Goal: Task Accomplishment & Management: Manage account settings

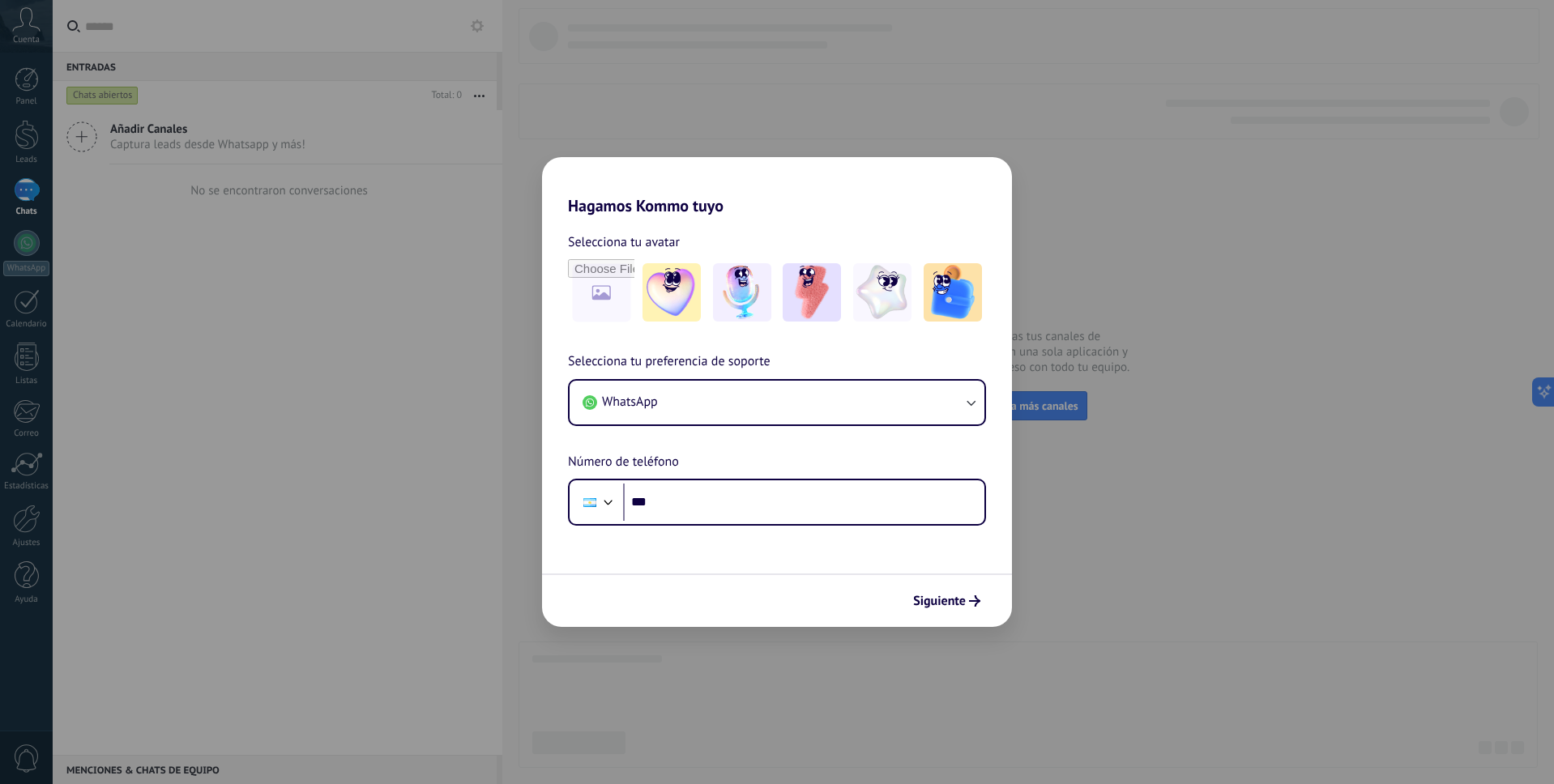
click at [306, 398] on div "Hagamos Kommo tuyo Selecciona tu avatar Selecciona tu preferencia de soporte Wh…" at bounding box center [777, 392] width 1554 height 784
click at [851, 125] on div "Hagamos Kommo tuyo Selecciona tu avatar Selecciona tu preferencia de soporte Wh…" at bounding box center [777, 392] width 1554 height 784
click at [674, 183] on h2 "Hagamos Kommo tuyo" at bounding box center [777, 186] width 470 height 59
click at [739, 419] on button "WhatsApp" at bounding box center [777, 403] width 415 height 44
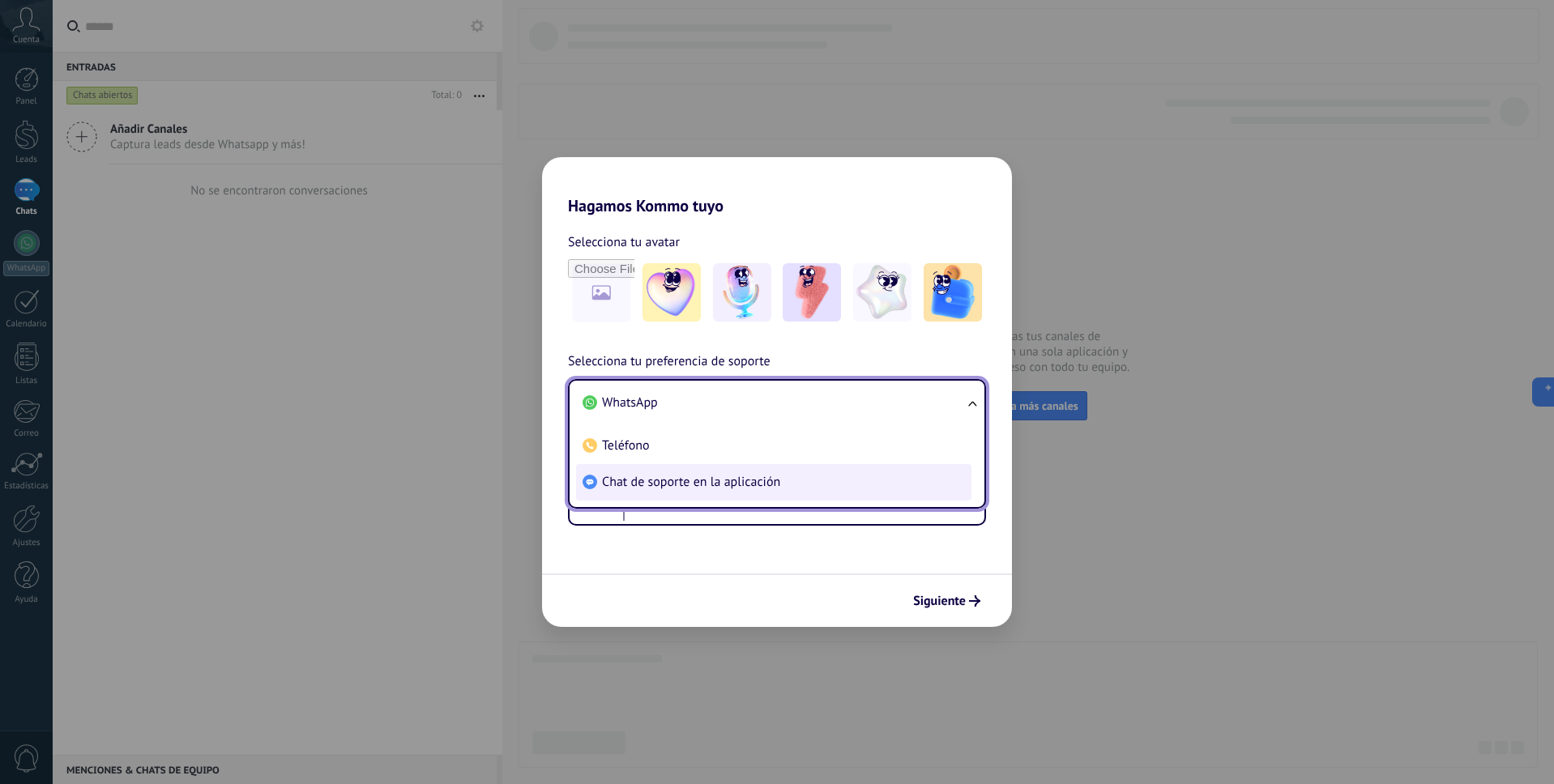
click at [670, 485] on span "Chat de soporte en la aplicación" at bounding box center [691, 481] width 179 height 16
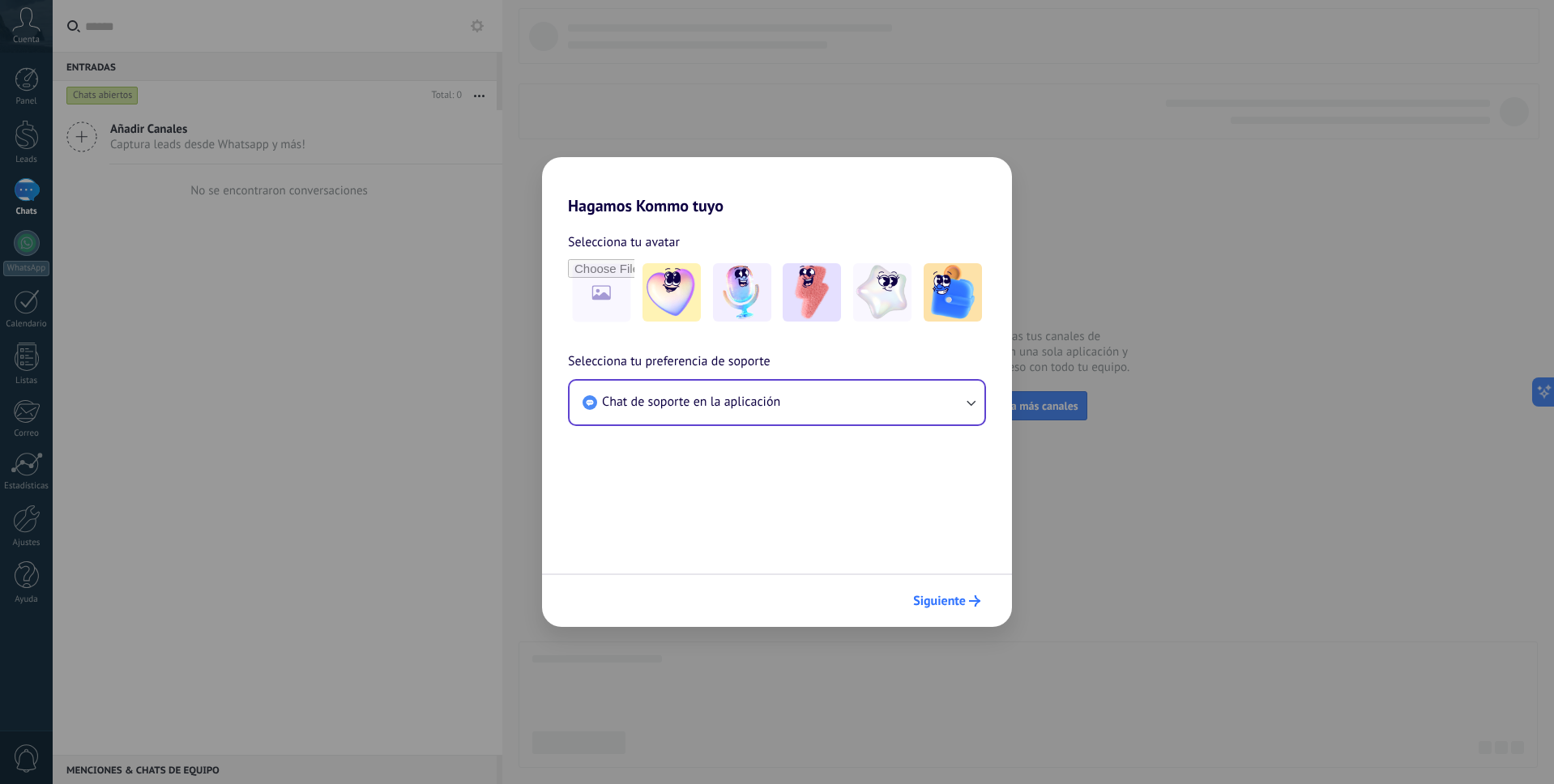
click at [975, 603] on icon "submit" at bounding box center [975, 601] width 11 height 11
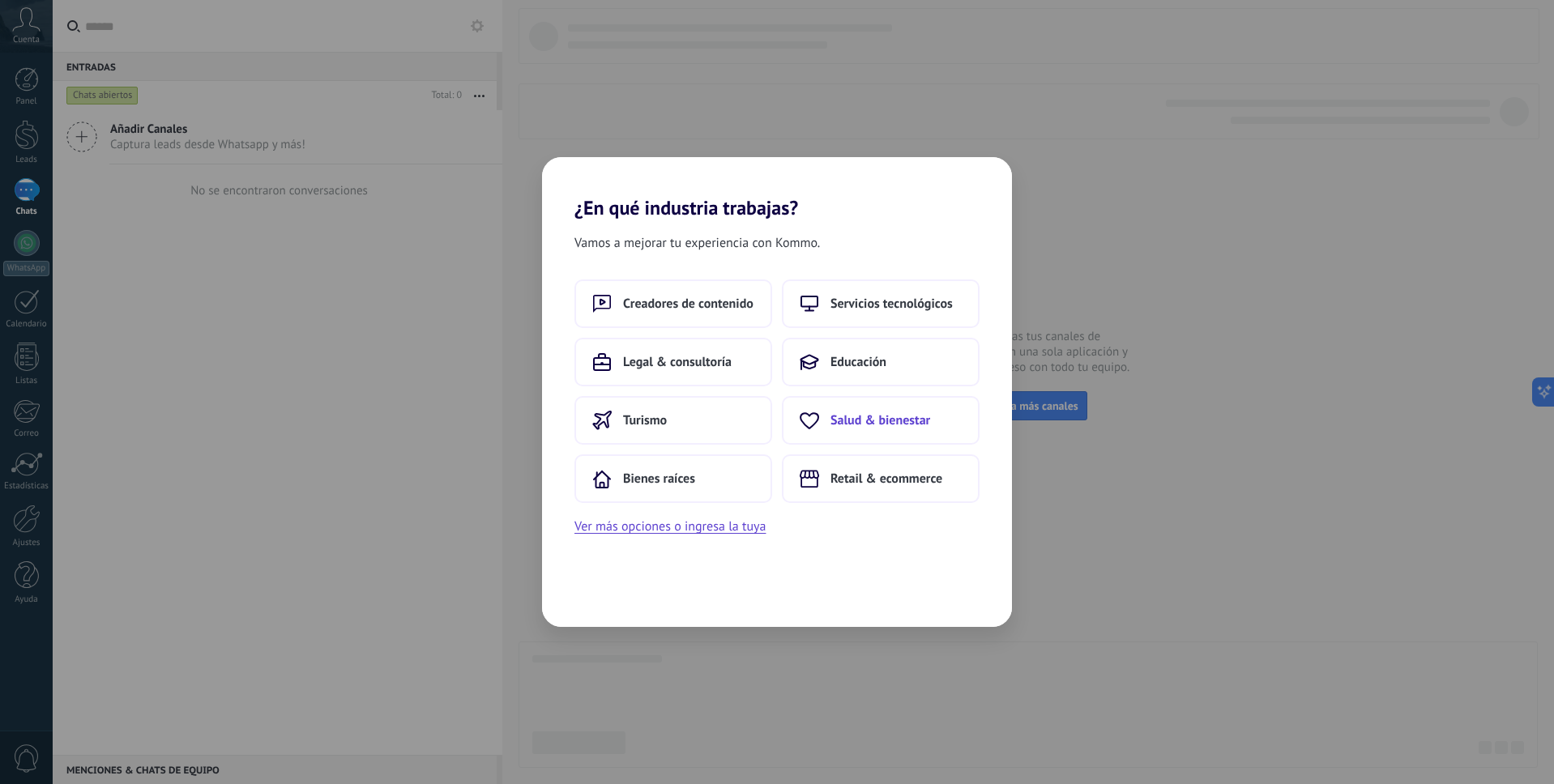
click at [837, 423] on span "Salud & bienestar" at bounding box center [880, 420] width 99 height 16
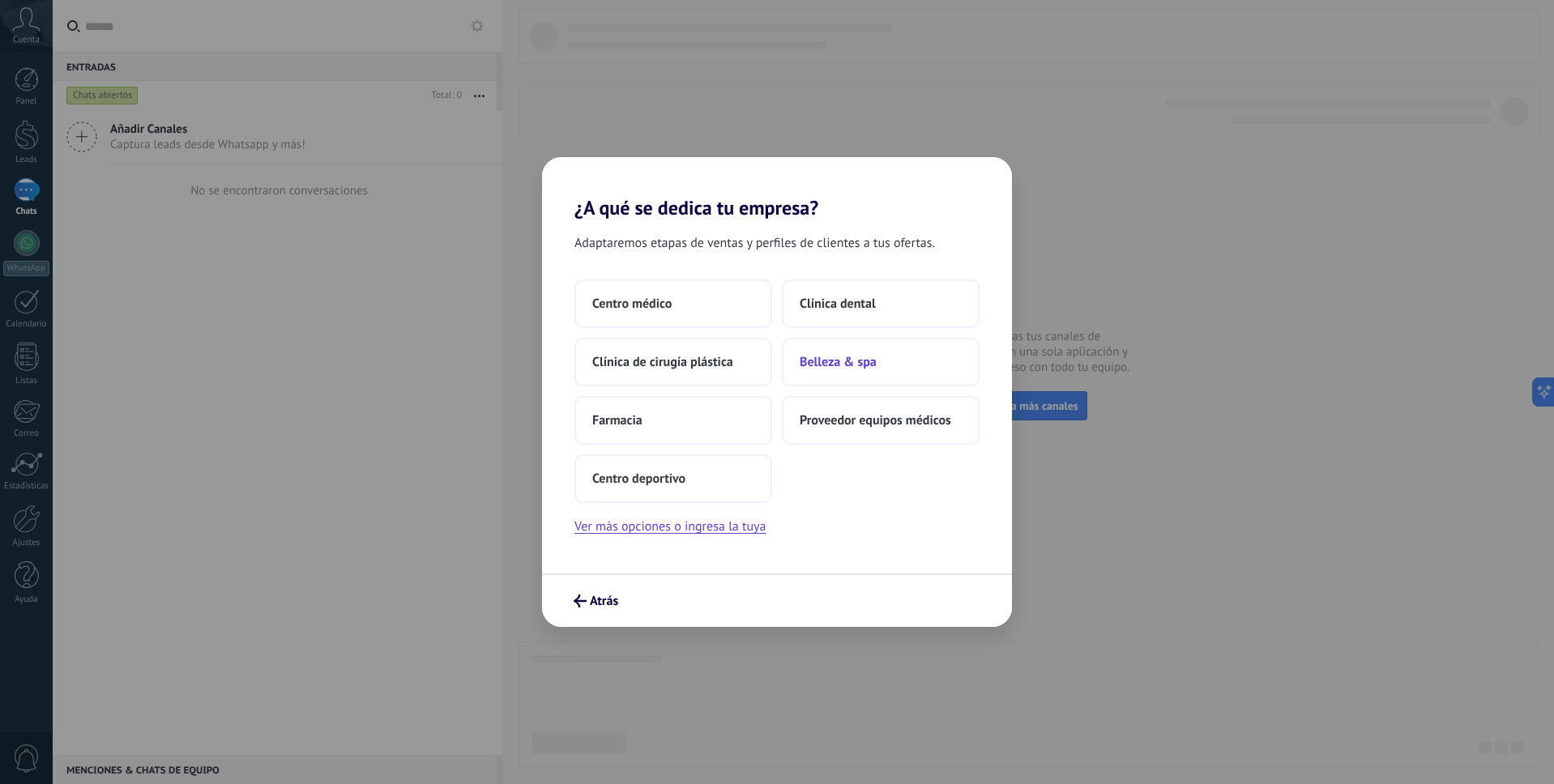
click at [807, 360] on span "Belleza & spa" at bounding box center [838, 361] width 77 height 16
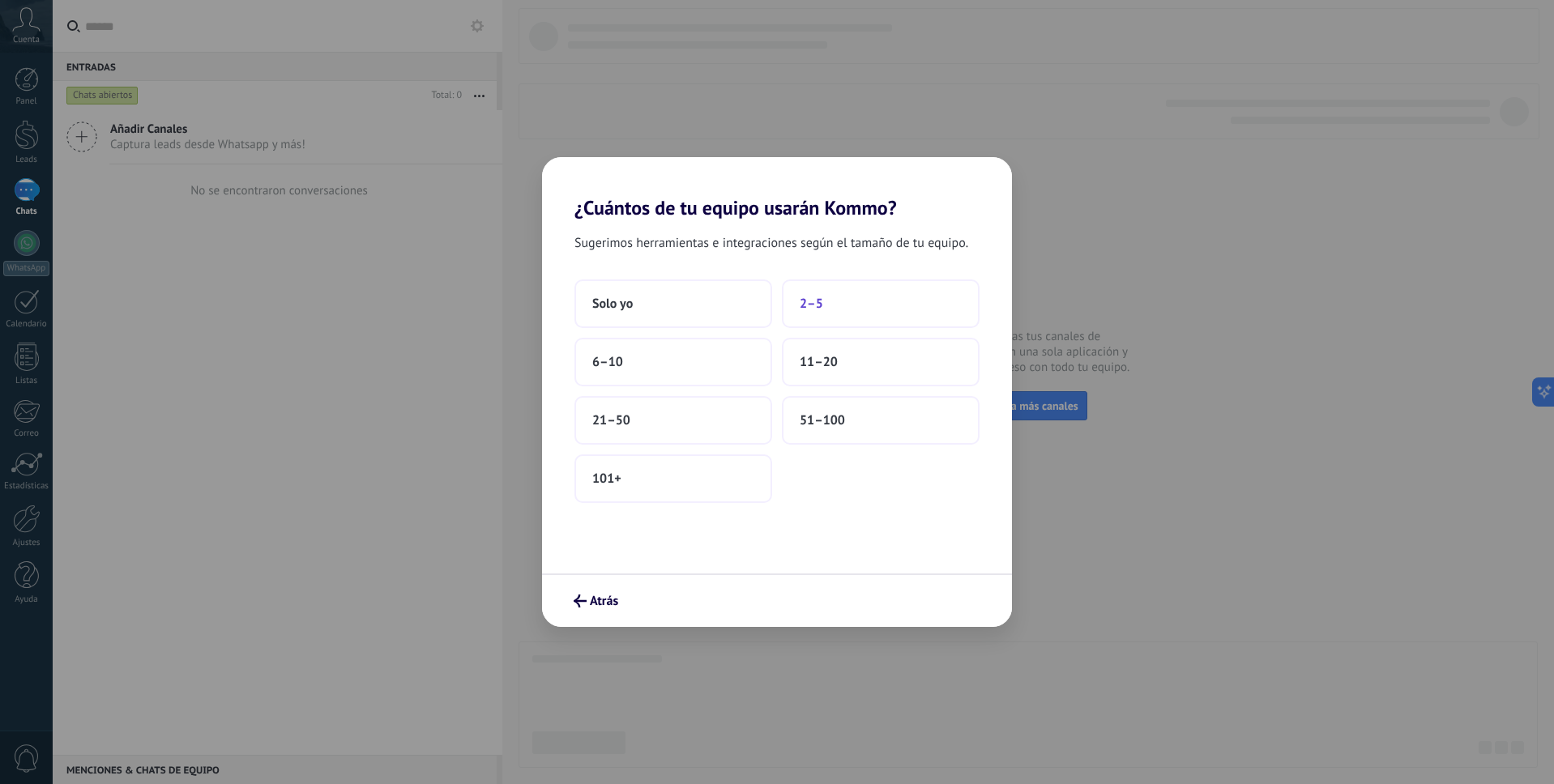
click at [841, 308] on button "2–5" at bounding box center [881, 304] width 198 height 48
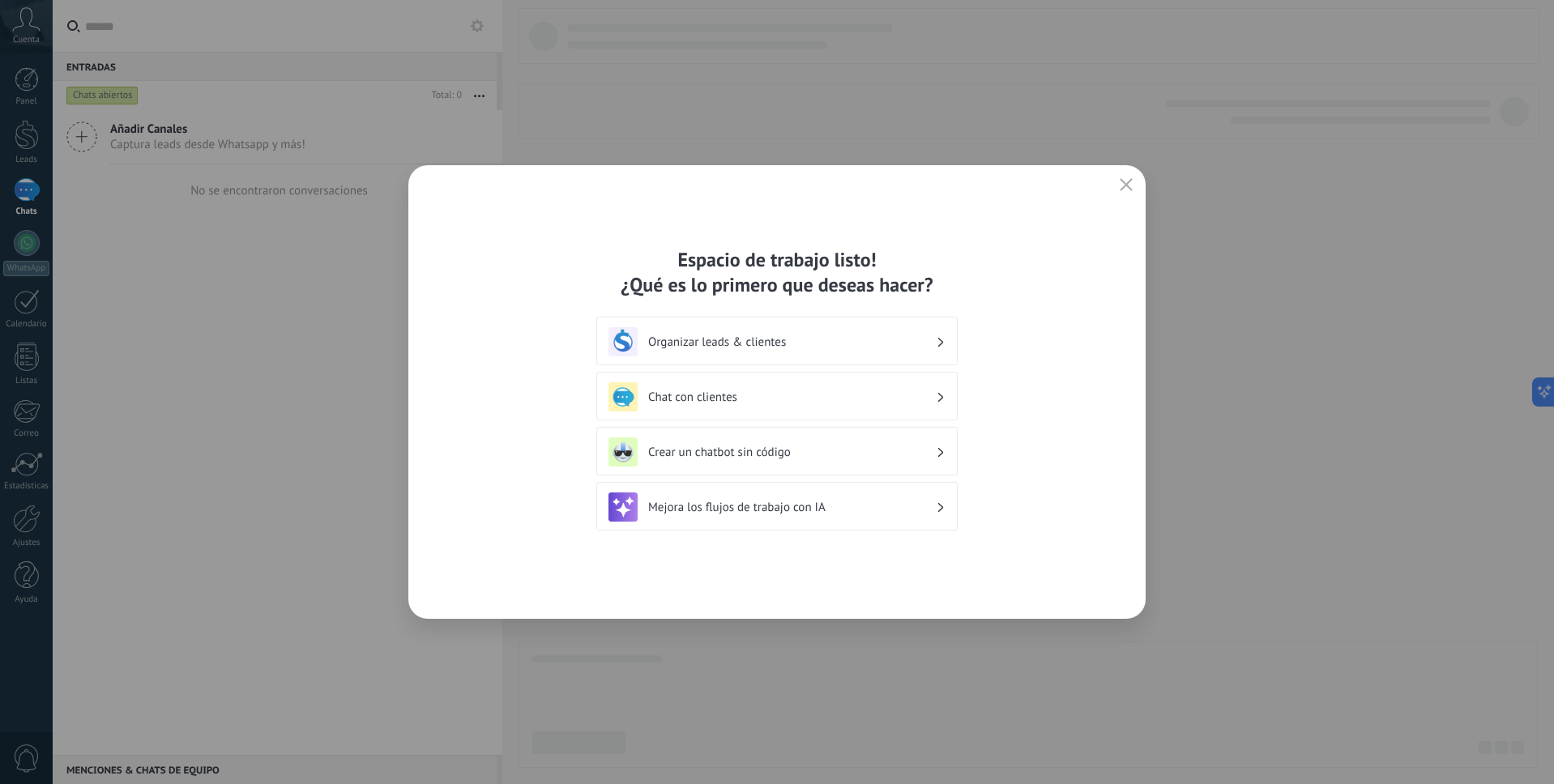
click at [814, 341] on h3 "Organizar leads & clientes" at bounding box center [792, 342] width 288 height 15
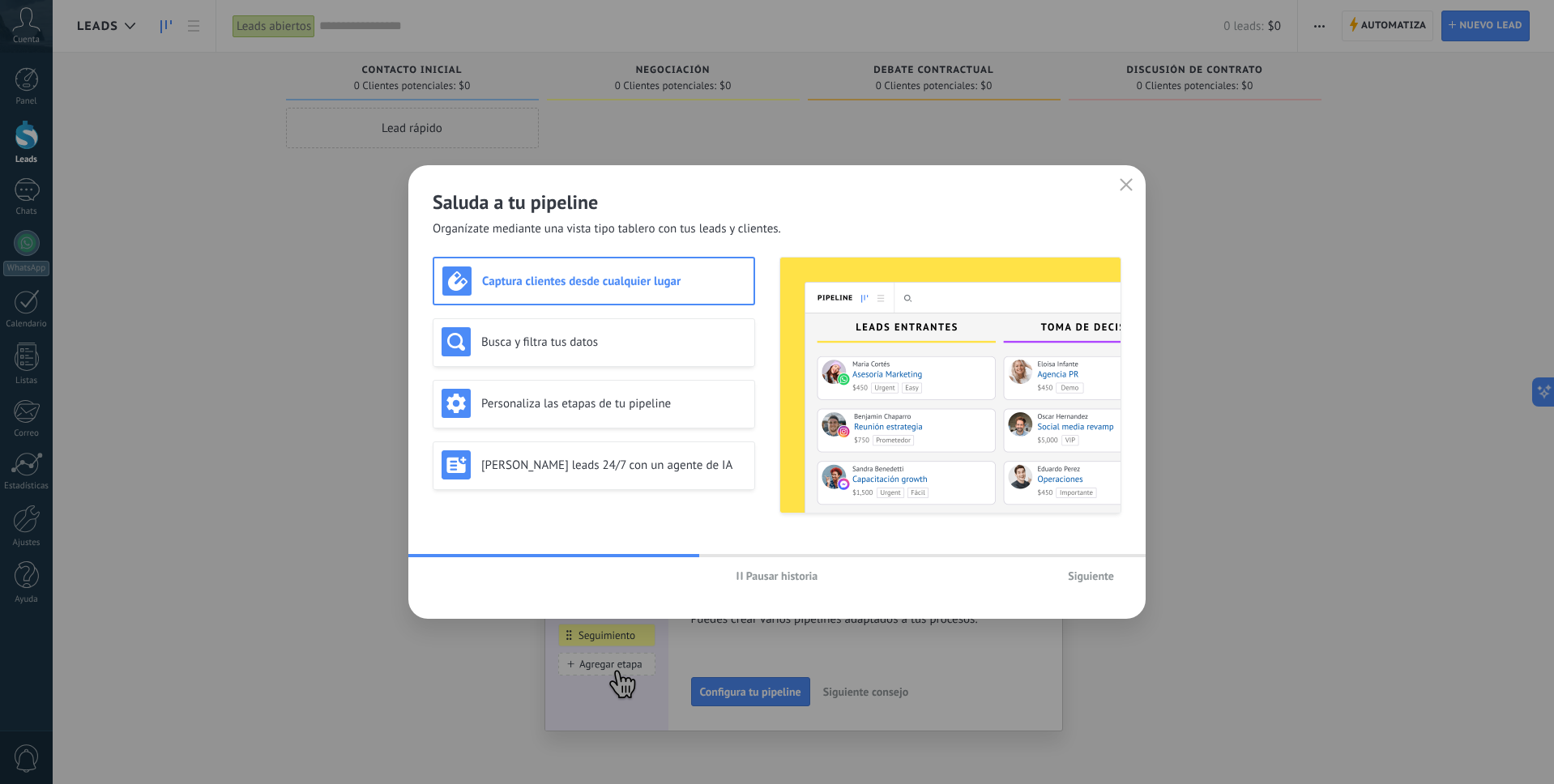
click at [1127, 183] on icon "button" at bounding box center [1126, 185] width 13 height 13
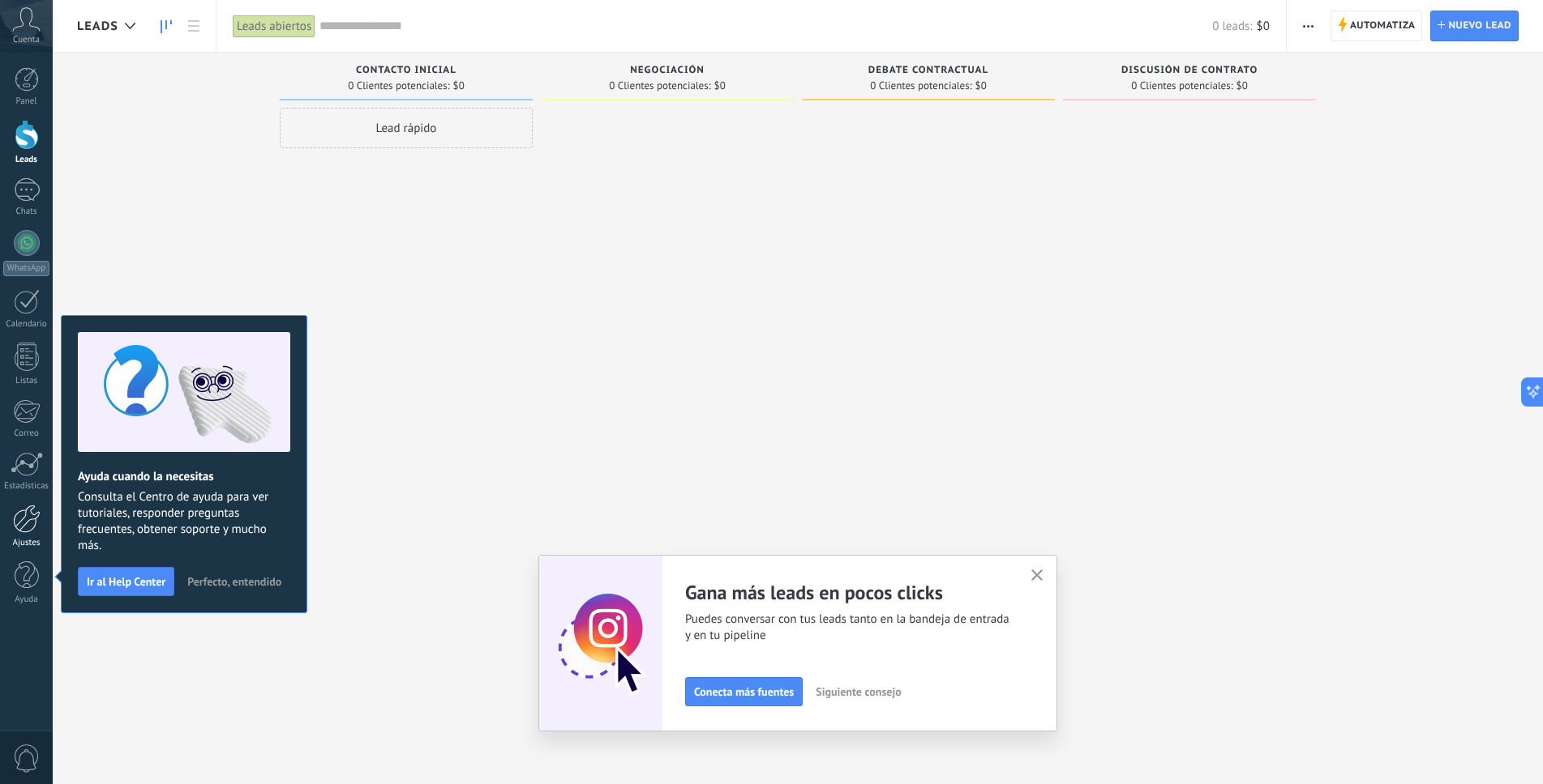
click at [11, 527] on link "Ajustes" at bounding box center [26, 527] width 53 height 44
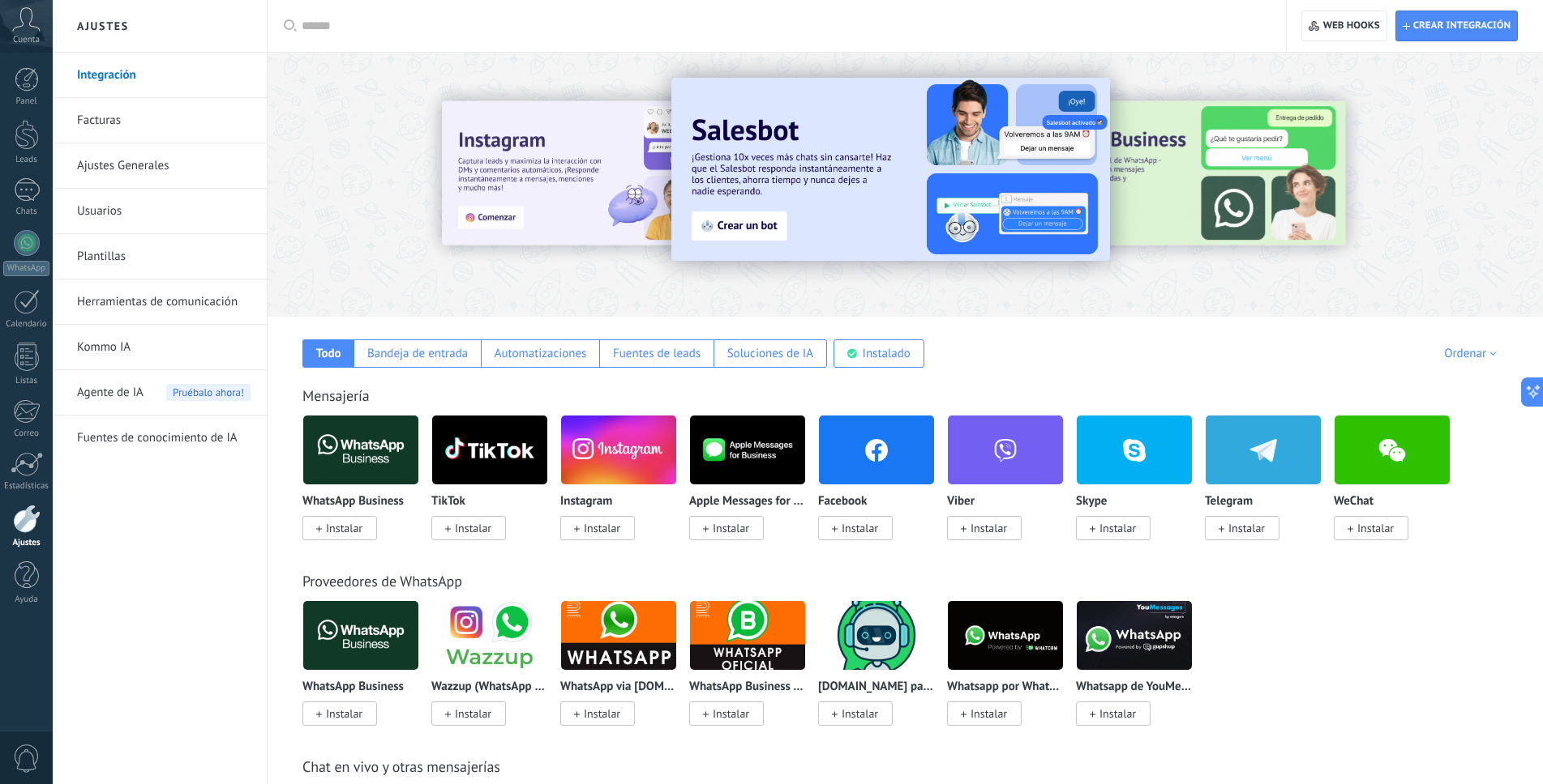
click at [34, 24] on icon at bounding box center [26, 20] width 28 height 25
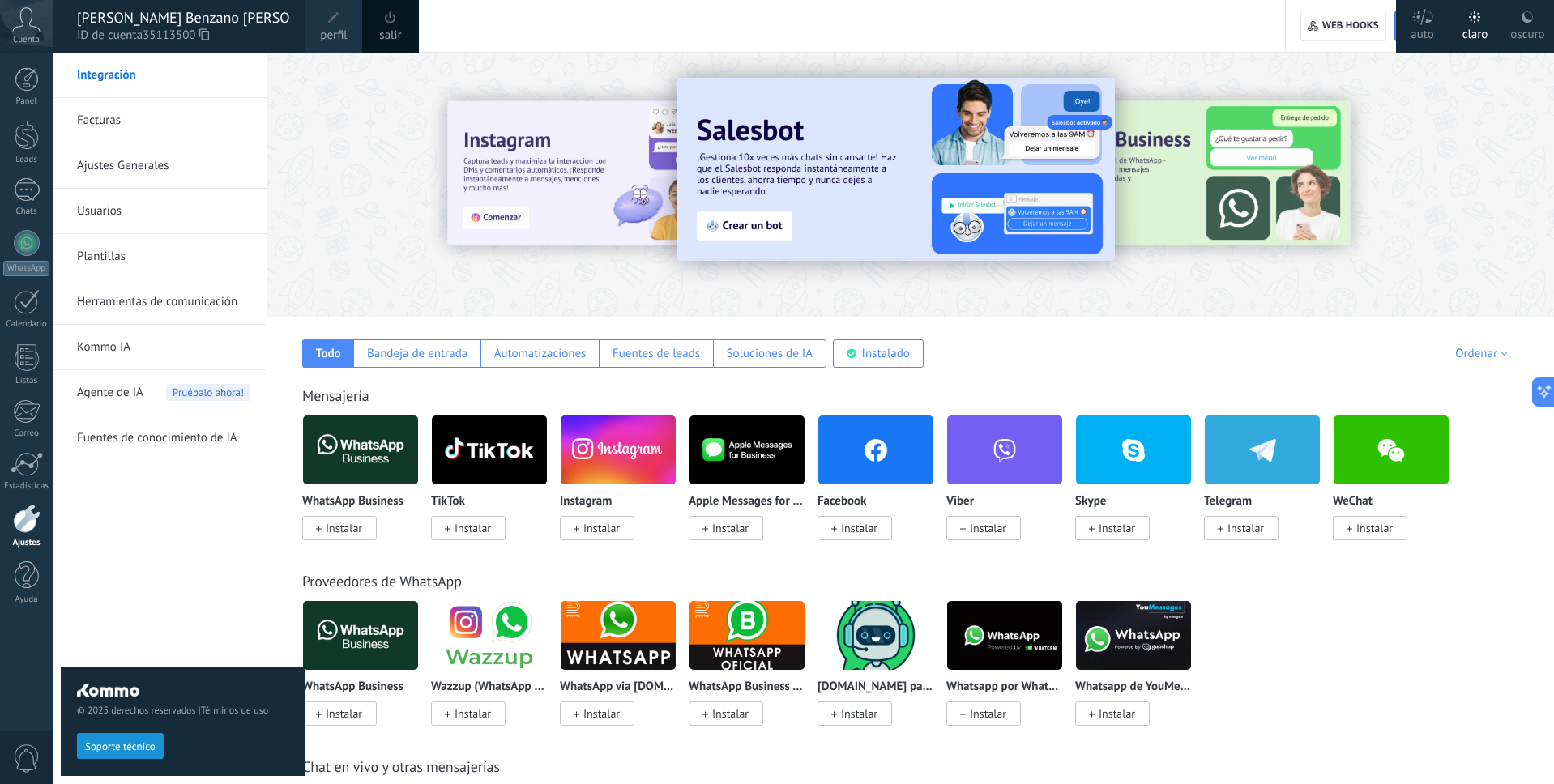
click at [21, 521] on div at bounding box center [26, 519] width 27 height 28
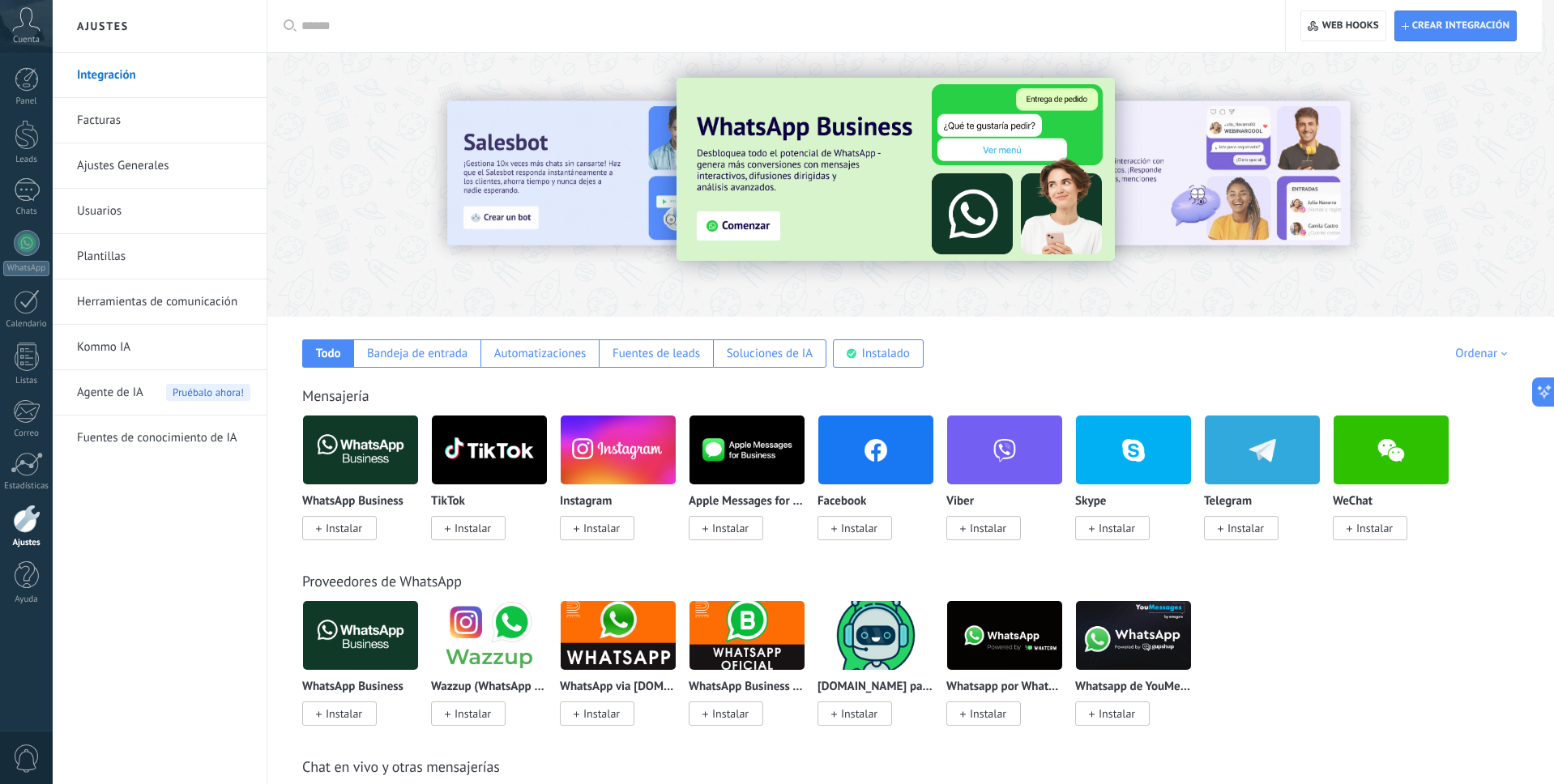
click at [138, 156] on link "Ajustes Generales" at bounding box center [163, 166] width 173 height 45
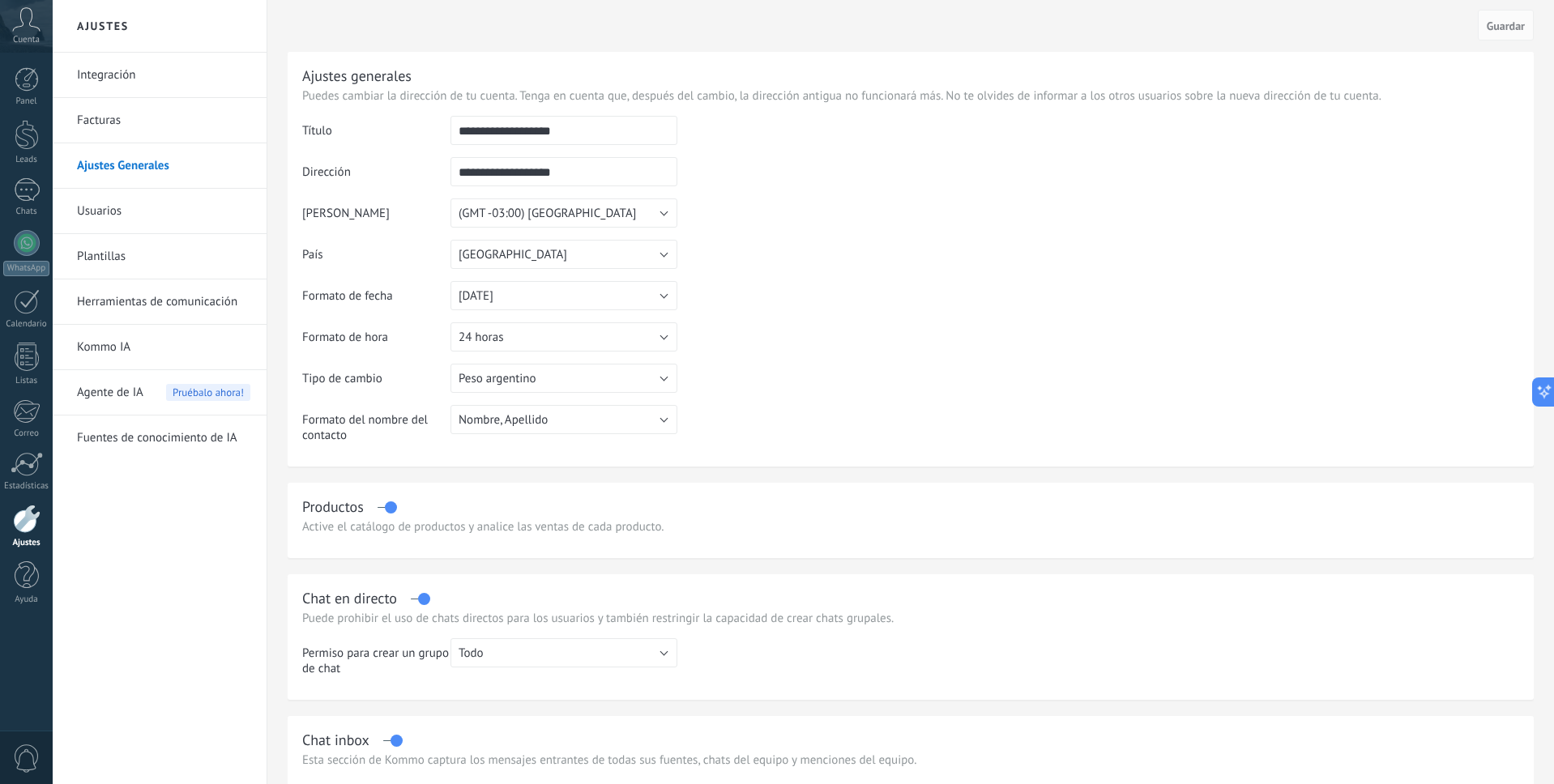
click at [594, 169] on input "**********" at bounding box center [564, 171] width 227 height 29
type input "*******"
drag, startPoint x: 480, startPoint y: 130, endPoint x: 363, endPoint y: 130, distance: 117.0
click at [363, 130] on tr "**********" at bounding box center [911, 137] width 1217 height 42
click at [1510, 28] on span "Guardar" at bounding box center [1506, 26] width 38 height 11
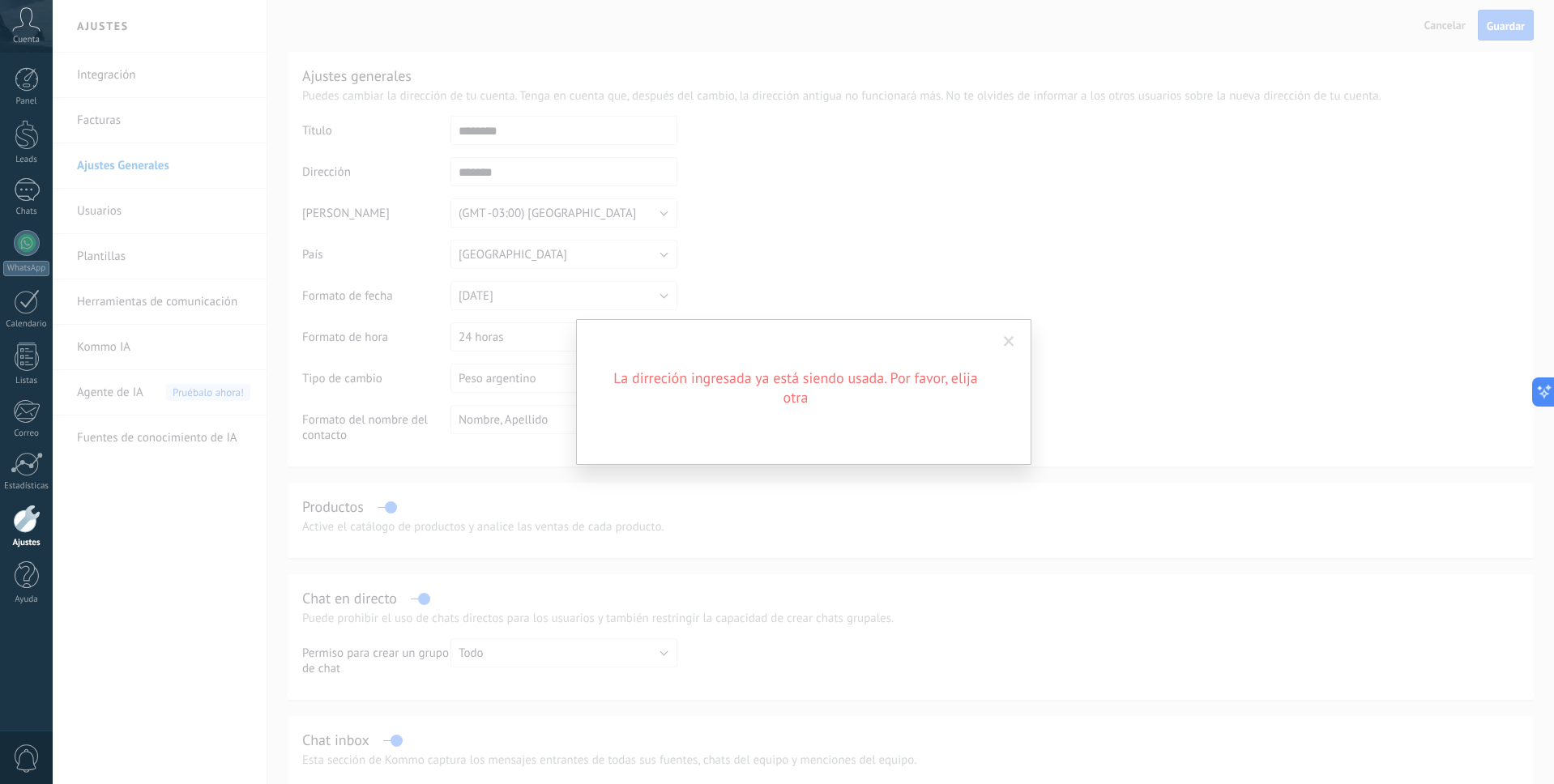
click at [1008, 338] on span at bounding box center [1009, 342] width 10 height 11
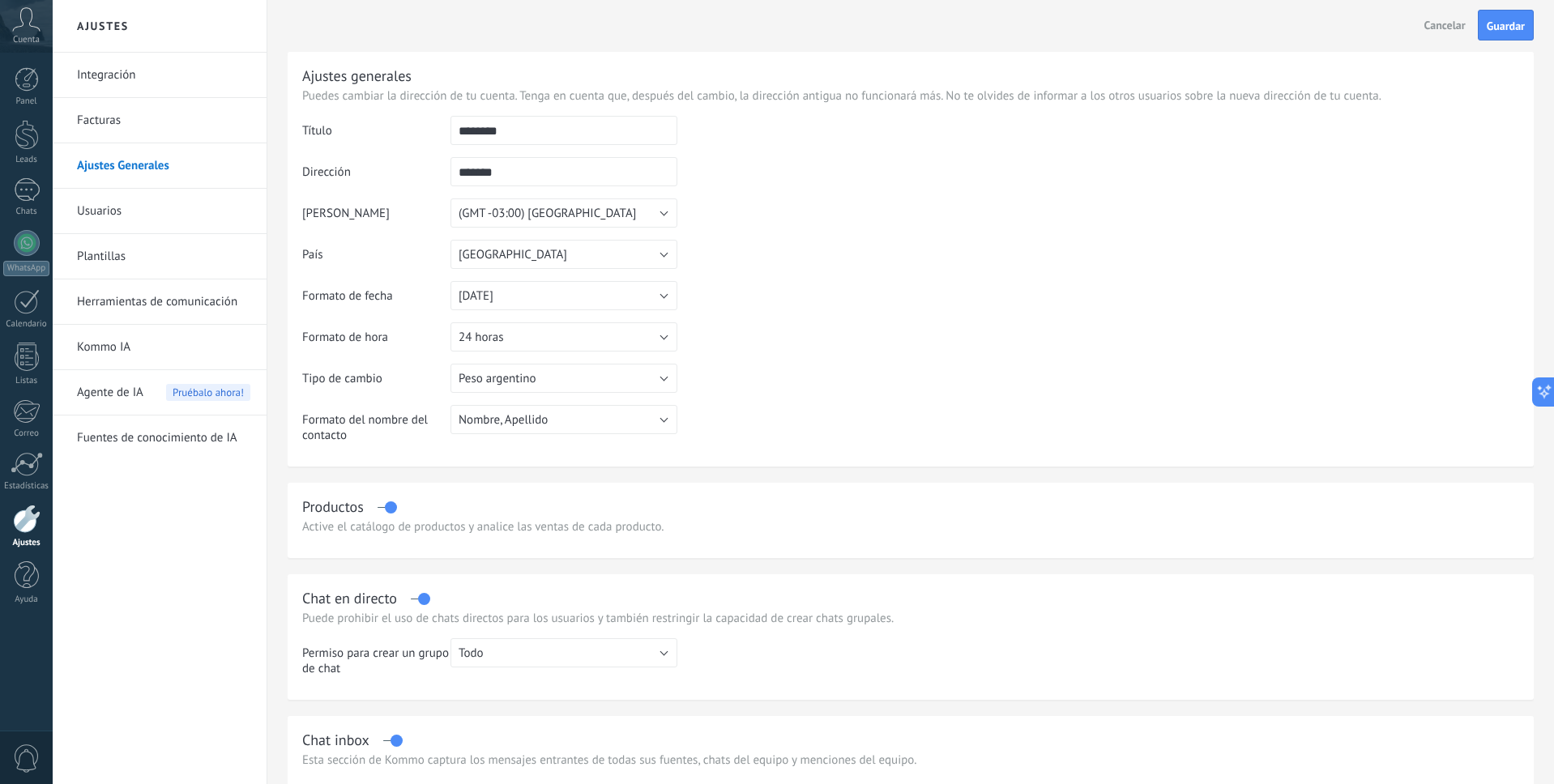
click at [1433, 26] on span "Cancelar" at bounding box center [1445, 25] width 42 height 14
type input "**********"
click at [20, 23] on icon at bounding box center [26, 20] width 28 height 25
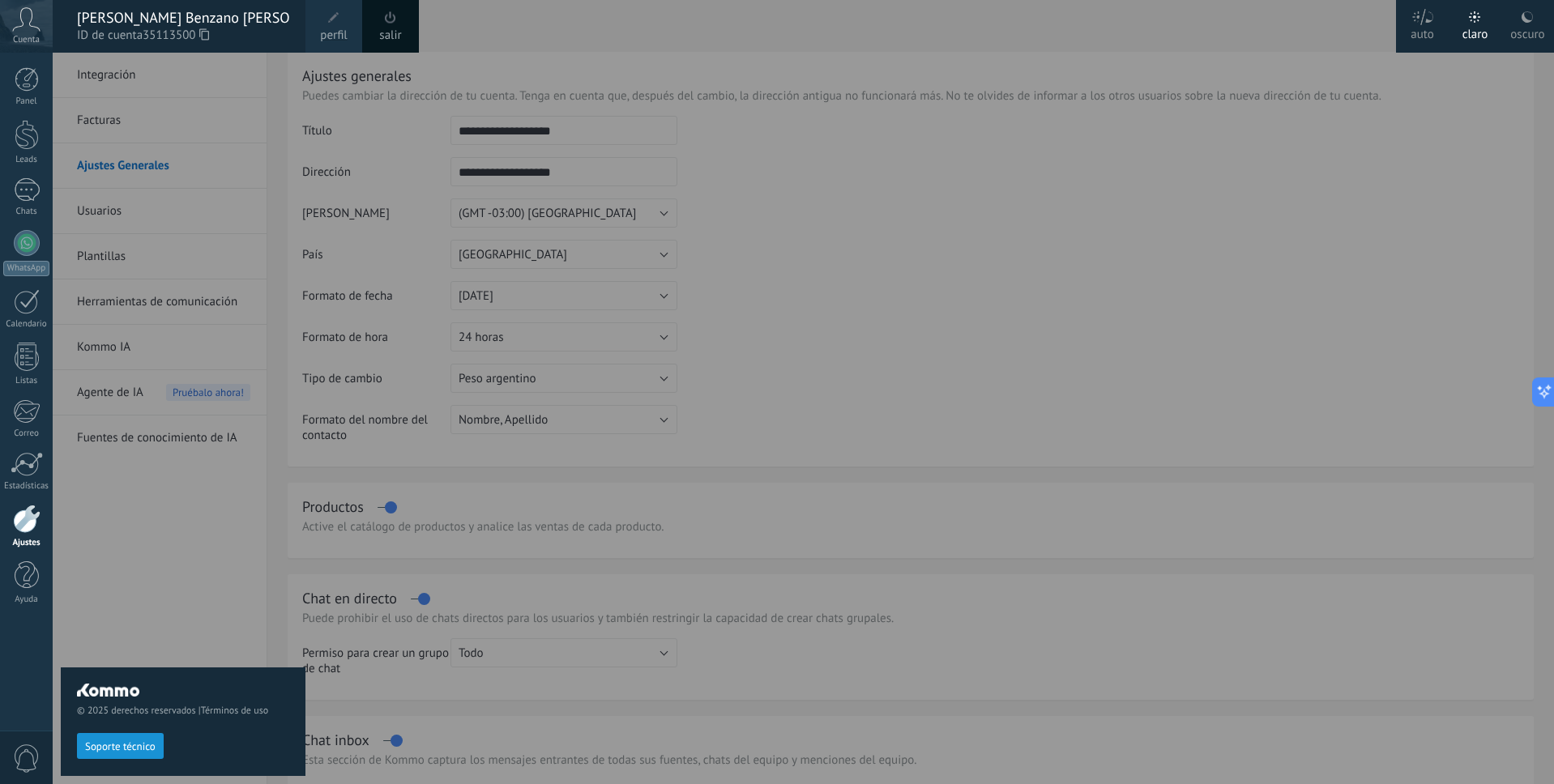
click at [399, 38] on link "salir" at bounding box center [390, 35] width 22 height 18
